Goal: Information Seeking & Learning: Learn about a topic

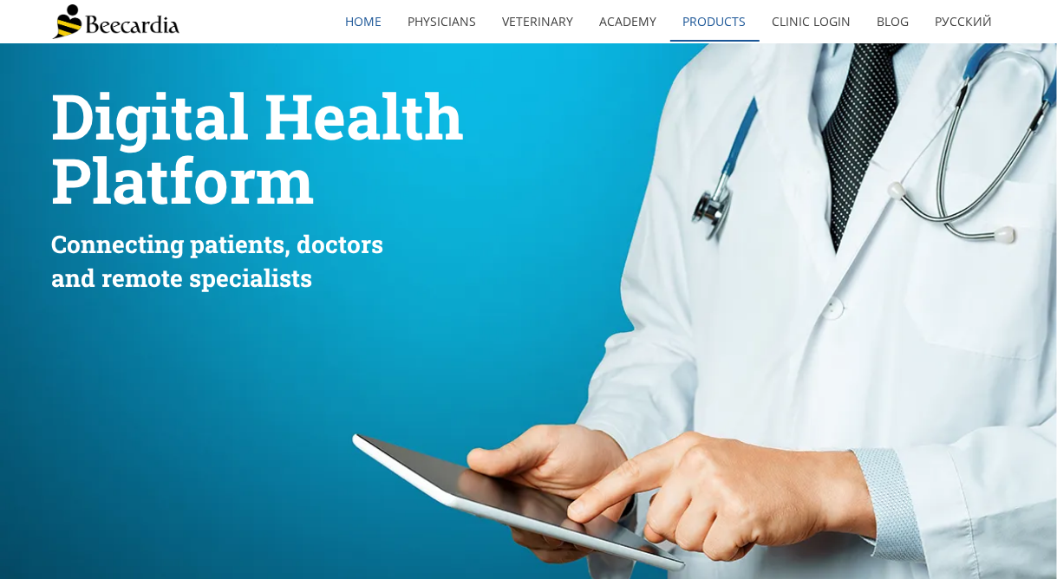
click at [721, 29] on link "Products" at bounding box center [714, 22] width 89 height 40
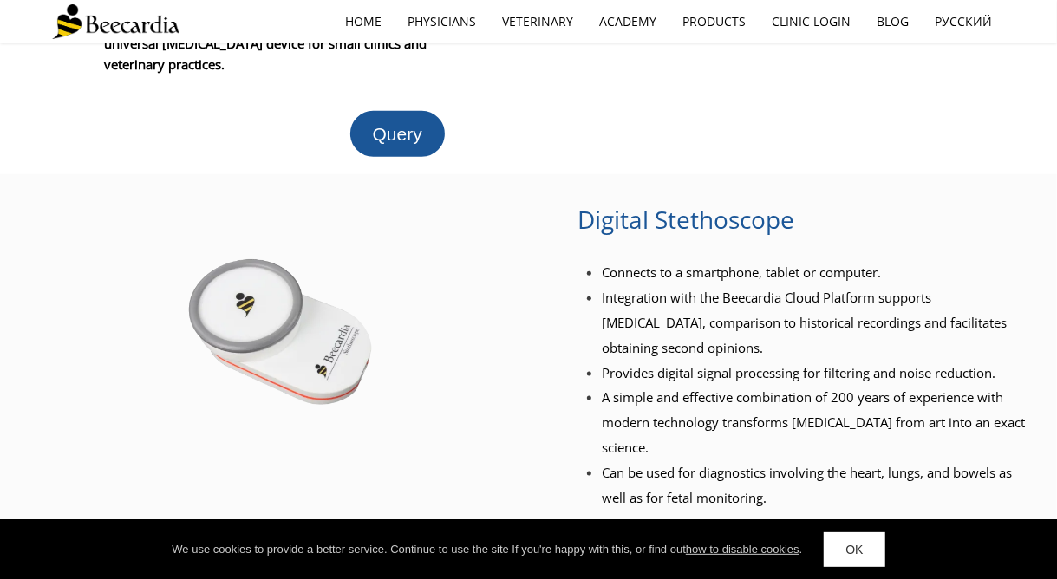
scroll to position [358, 0]
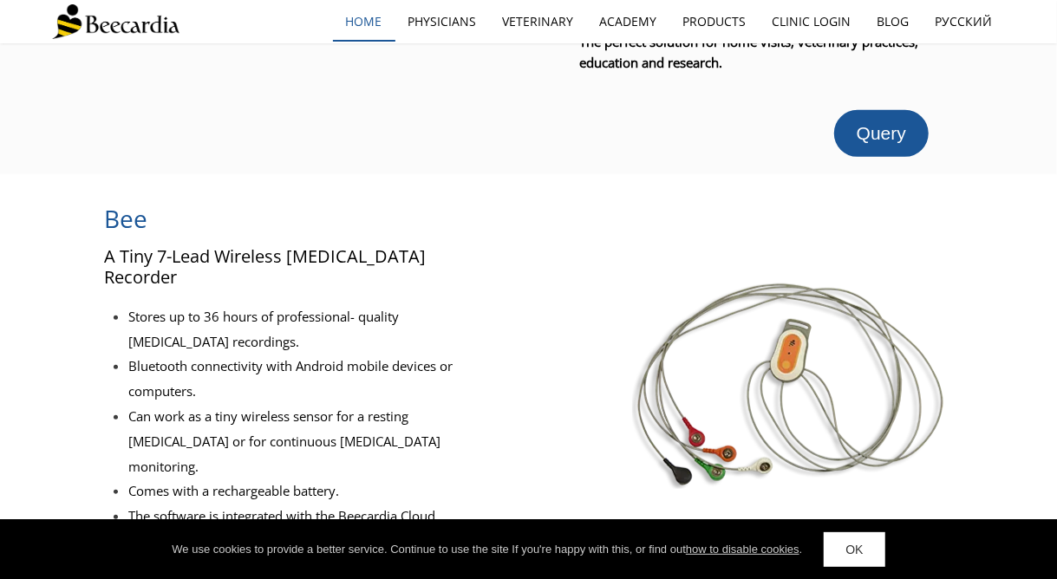
click at [371, 18] on link "home" at bounding box center [364, 22] width 62 height 40
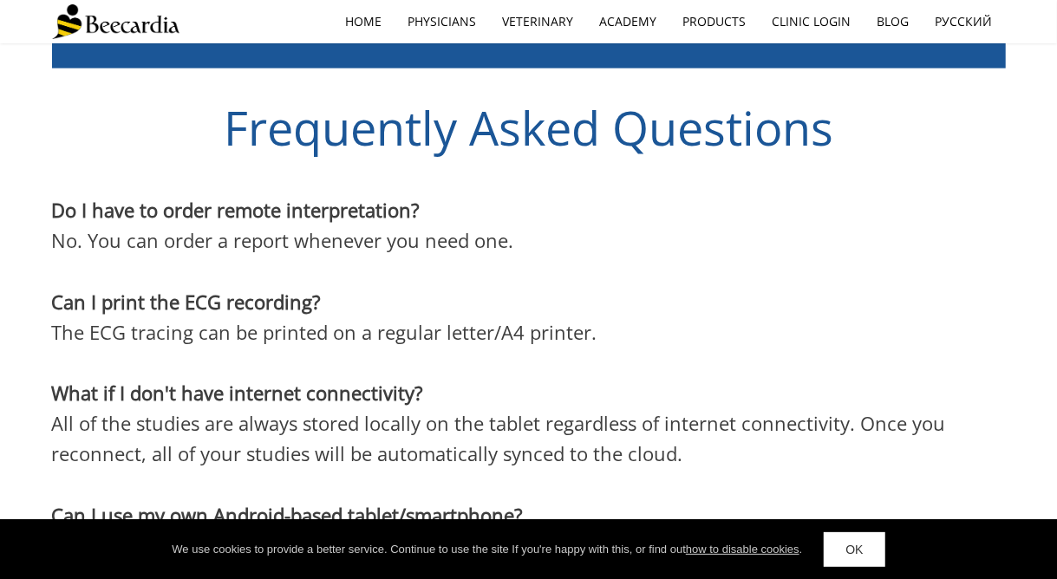
scroll to position [4626, 0]
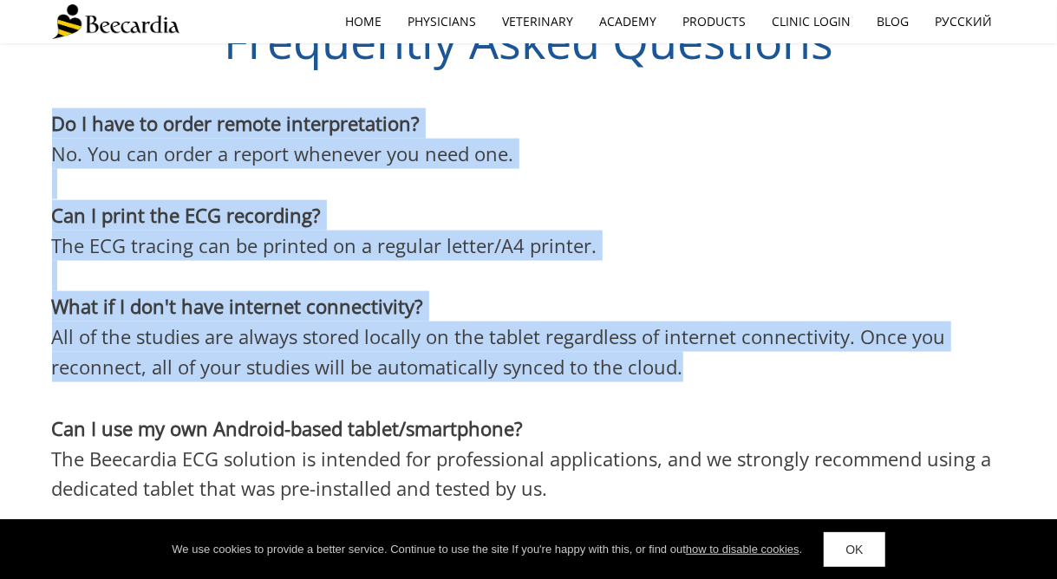
drag, startPoint x: 50, startPoint y: 240, endPoint x: 709, endPoint y: 315, distance: 663.4
click at [709, 315] on div "Do I have to order remote interpretation? No. You can order a report whenever y…" at bounding box center [528, 427] width 1057 height 656
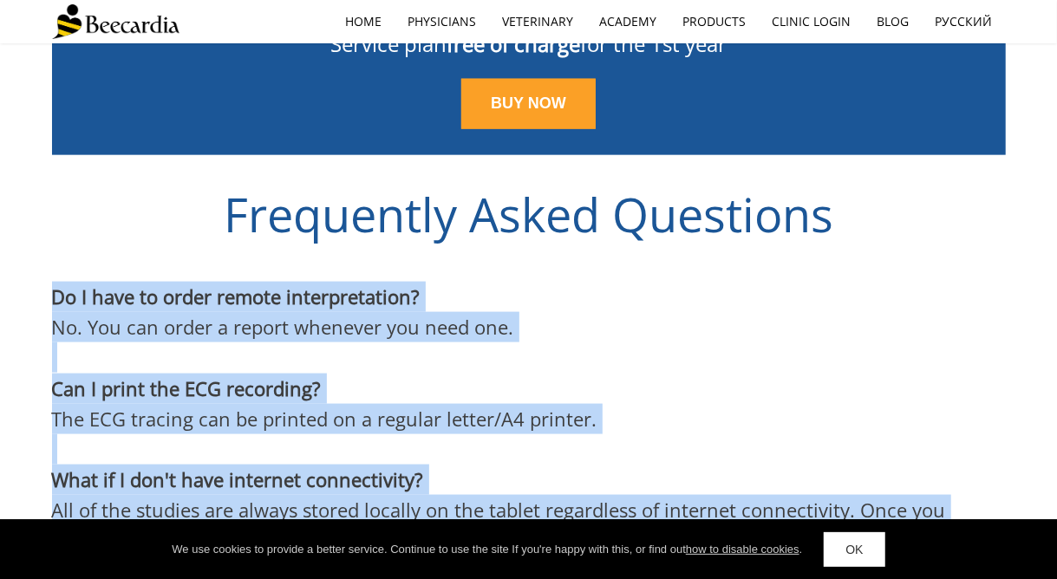
scroll to position [4539, 0]
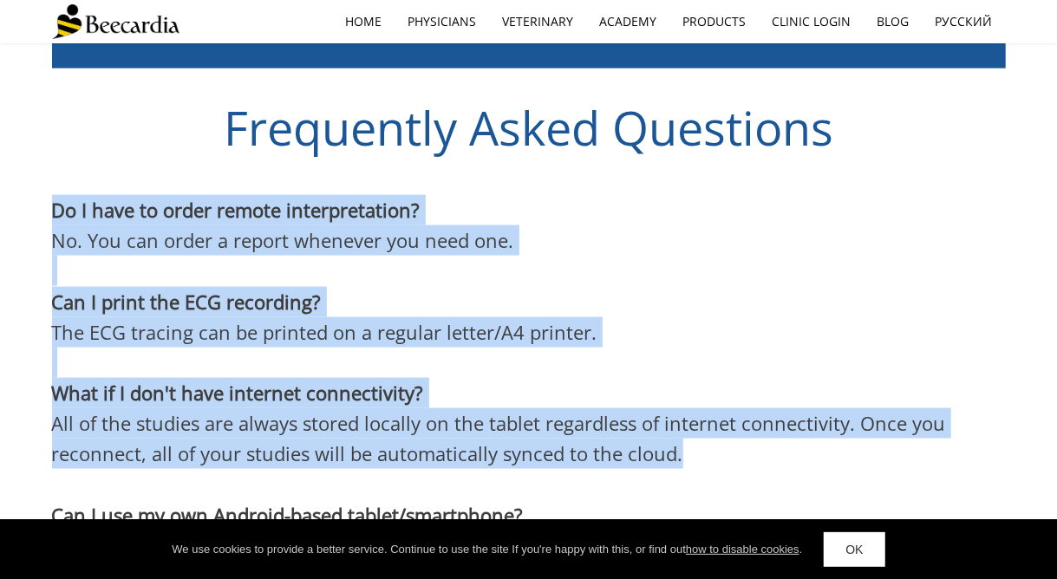
copy div "Do I have to order remote interpretation? No. You can order a report whenever y…"
click at [678, 378] on p "What if I don't have internet connectivity?" at bounding box center [529, 393] width 954 height 30
